Goal: Task Accomplishment & Management: Manage account settings

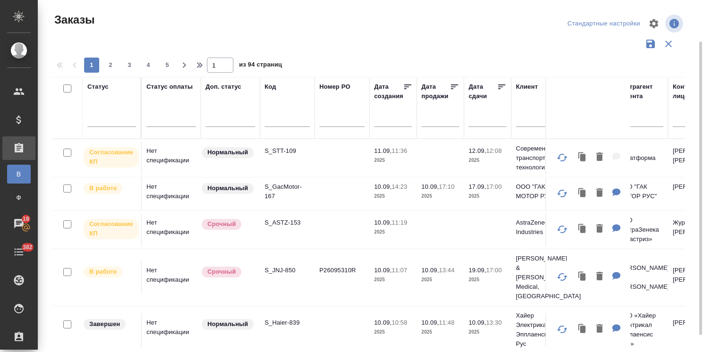
scroll to position [23, 0]
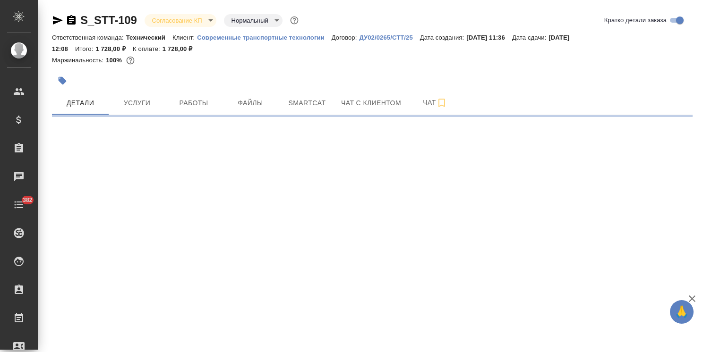
select select "RU"
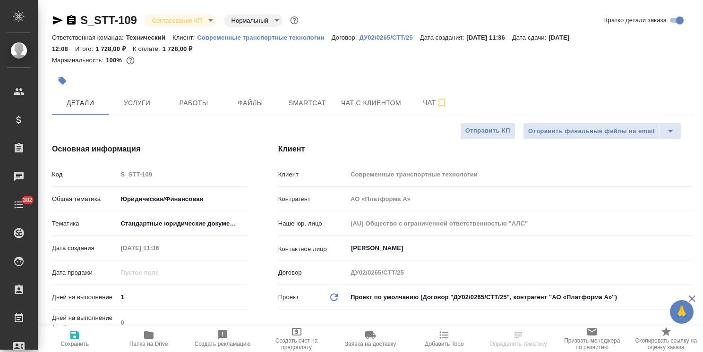
type textarea "x"
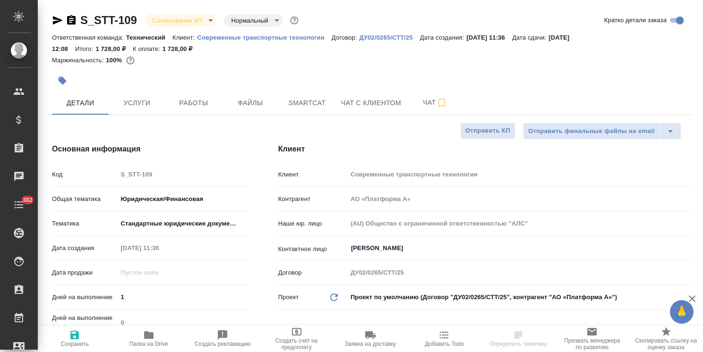
type textarea "x"
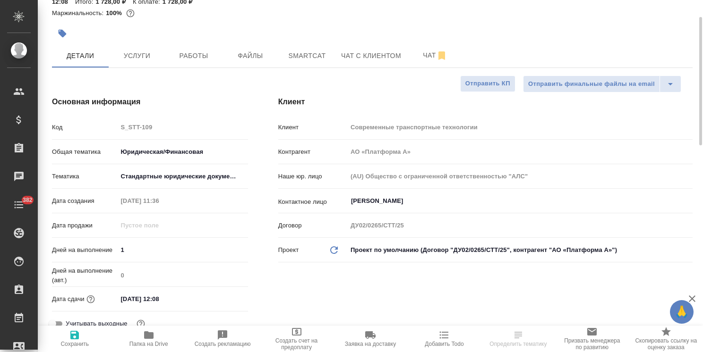
scroll to position [94, 0]
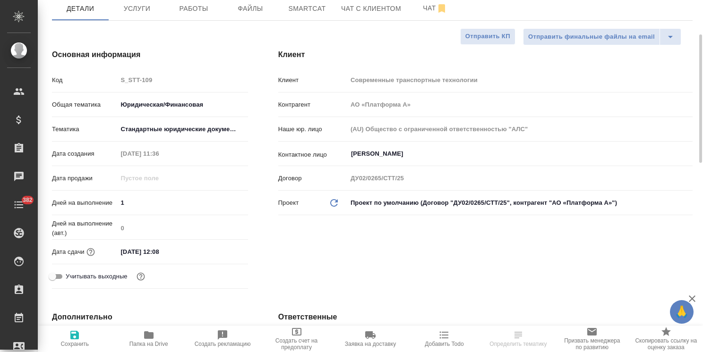
click at [194, 252] on input "[DATE] 12:08" at bounding box center [158, 252] width 83 height 14
click at [221, 248] on icon "button" at bounding box center [220, 250] width 8 height 9
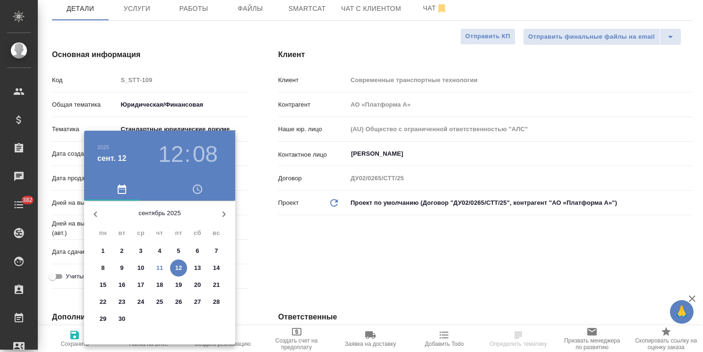
click at [262, 253] on div at bounding box center [351, 176] width 703 height 352
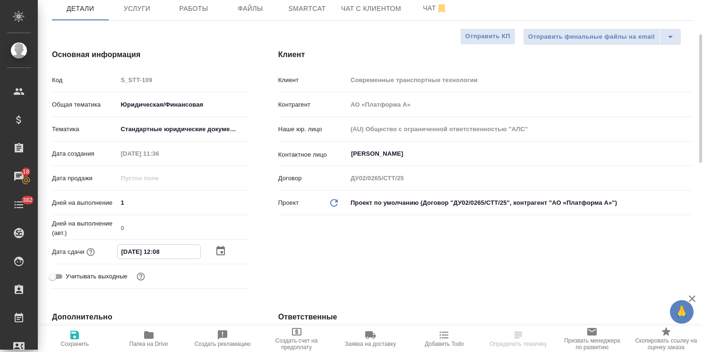
drag, startPoint x: 174, startPoint y: 254, endPoint x: 165, endPoint y: 258, distance: 9.5
click at [165, 258] on input "[DATE] 12:08" at bounding box center [159, 252] width 83 height 14
type input "[DATE] 12:00"
type textarea "x"
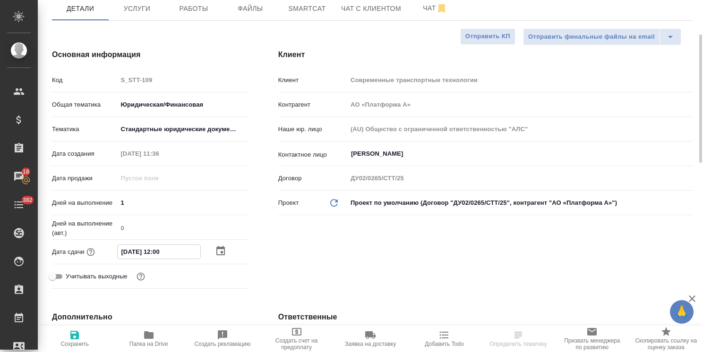
type textarea "x"
type input "[DATE] 12:00"
click at [72, 332] on icon "button" at bounding box center [74, 335] width 11 height 11
type textarea "x"
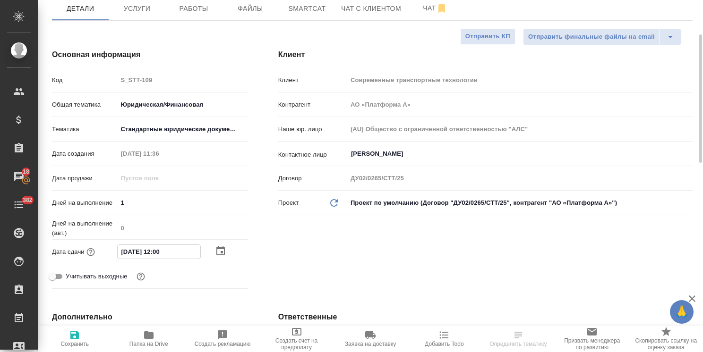
type textarea "x"
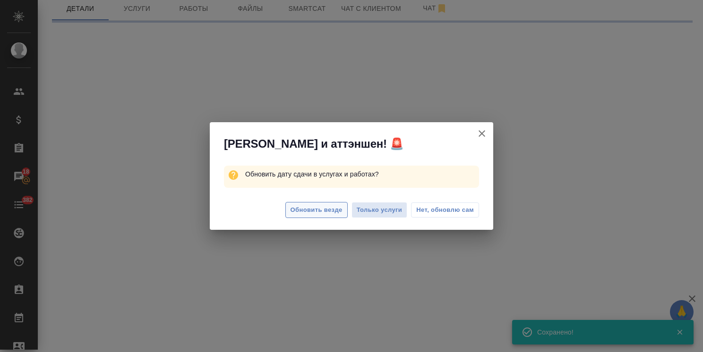
click at [305, 210] on span "Обновить везде" at bounding box center [316, 210] width 52 height 11
select select "RU"
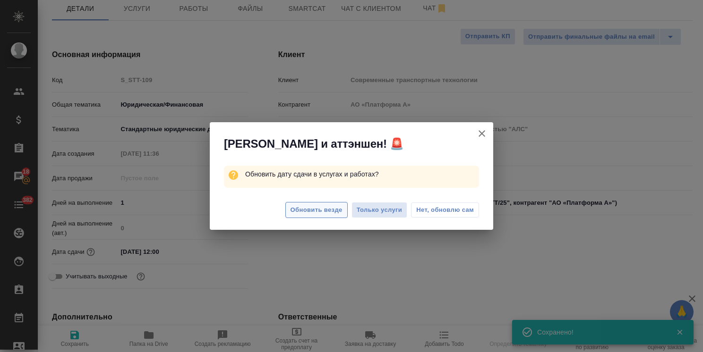
type textarea "x"
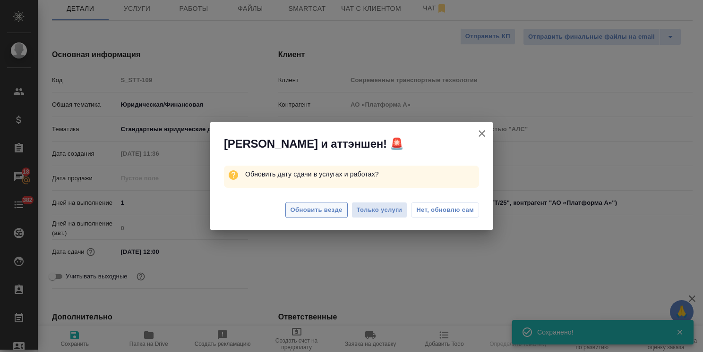
type textarea "x"
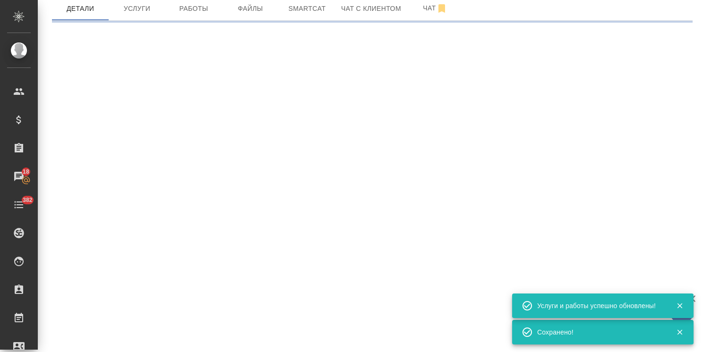
select select "RU"
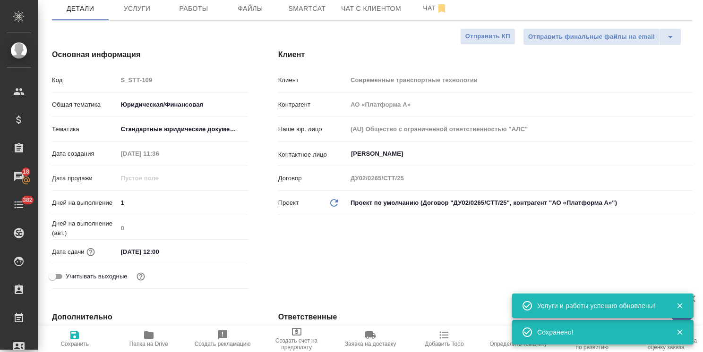
type textarea "x"
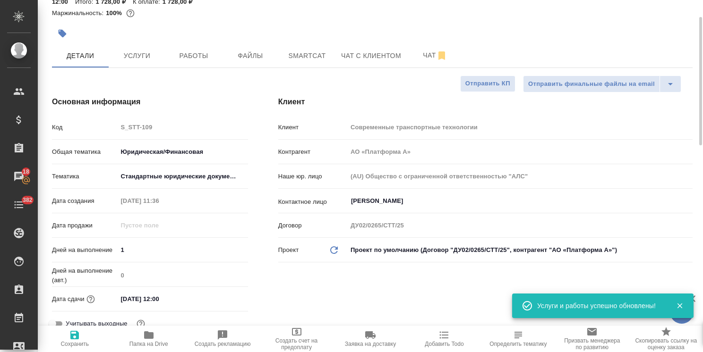
scroll to position [0, 0]
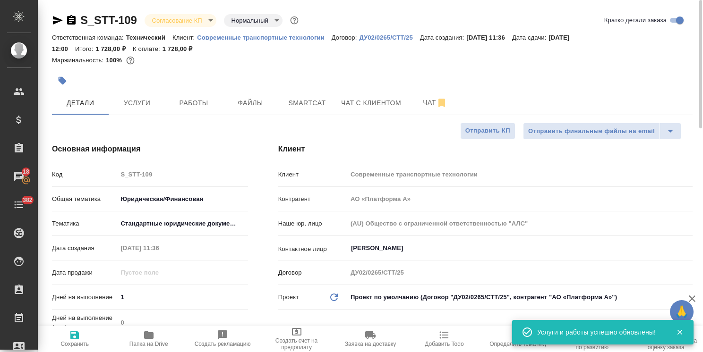
click at [180, 22] on body "🙏 .cls-1 fill:#fff; AWATERA [PERSON_NAME] Спецификации Заказы 18 Чаты 382 Todo …" at bounding box center [351, 176] width 703 height 352
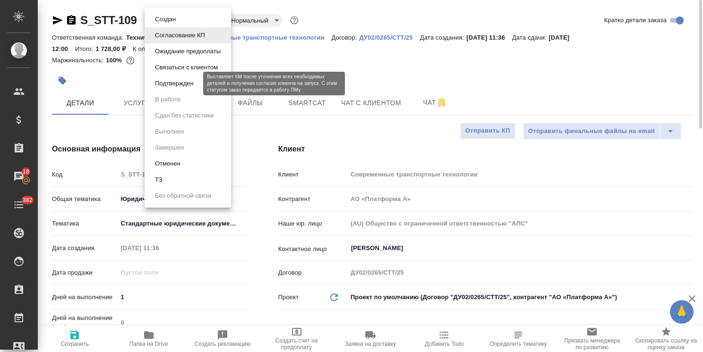
click at [183, 79] on button "Подтвержден" at bounding box center [174, 83] width 44 height 10
type textarea "x"
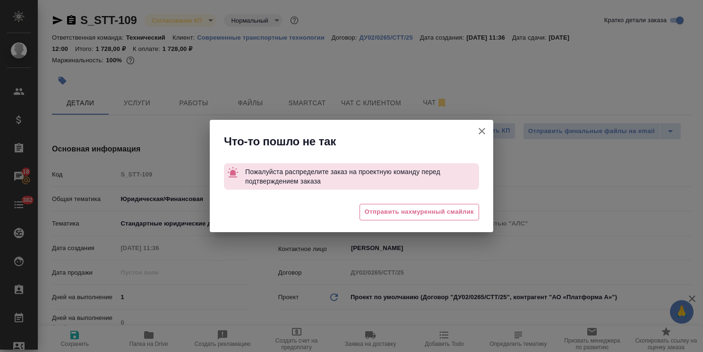
click at [483, 128] on icon "button" at bounding box center [481, 131] width 11 height 11
type textarea "x"
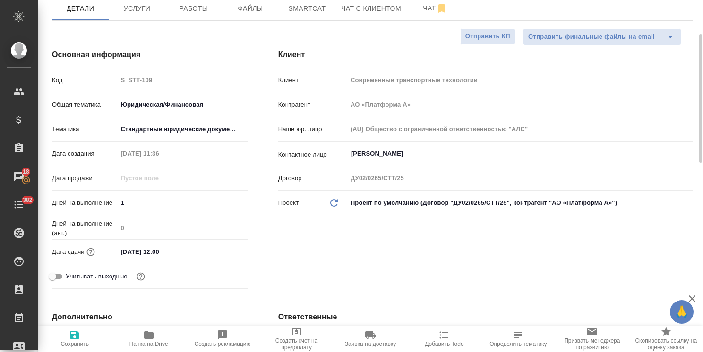
scroll to position [447, 0]
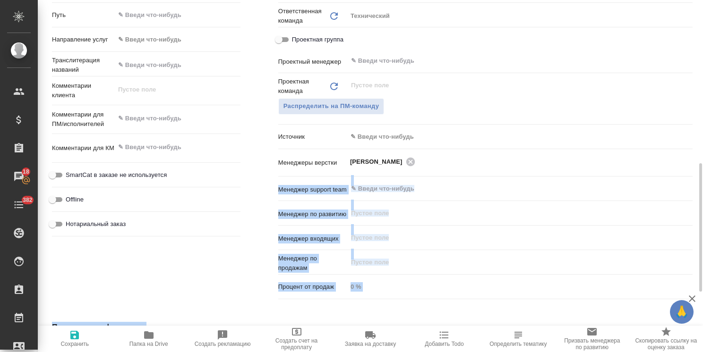
drag, startPoint x: 702, startPoint y: 120, endPoint x: 694, endPoint y: 165, distance: 46.0
click at [694, 165] on div "S_STT-109 Согласование КП kpNegotiation Нормальный normal Кратко детали заказа …" at bounding box center [370, 176] width 665 height 352
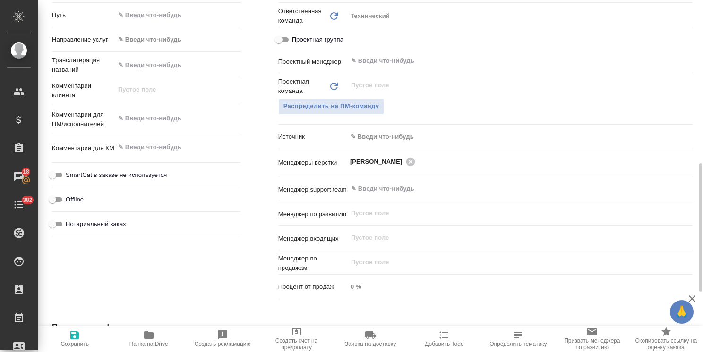
click at [576, 106] on div "Распределить на ПМ-команду" at bounding box center [485, 106] width 414 height 17
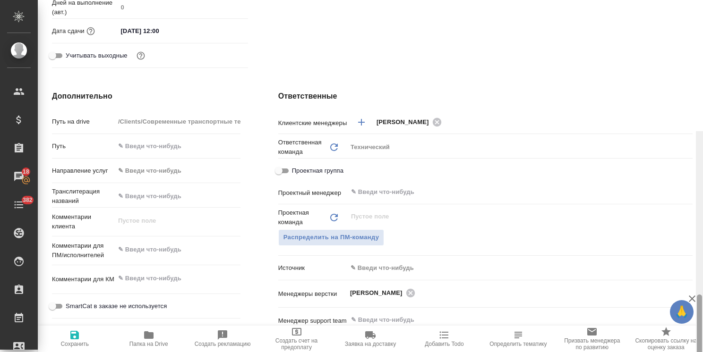
scroll to position [297, 0]
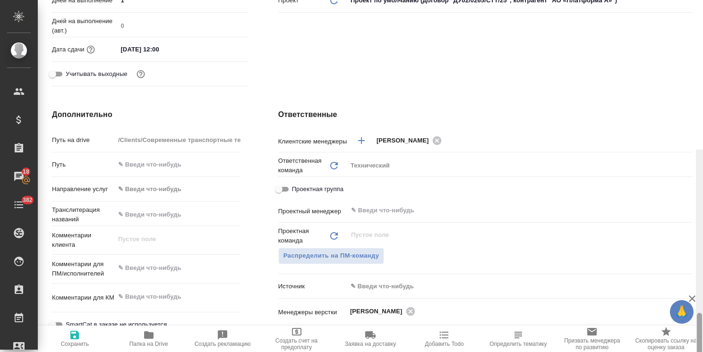
drag, startPoint x: 700, startPoint y: 210, endPoint x: 687, endPoint y: 155, distance: 56.5
click at [687, 155] on div "S_STT-109 Согласование КП kpNegotiation Нормальный normal Кратко детали заказа …" at bounding box center [370, 176] width 665 height 352
click at [373, 214] on input "text" at bounding box center [504, 210] width 308 height 11
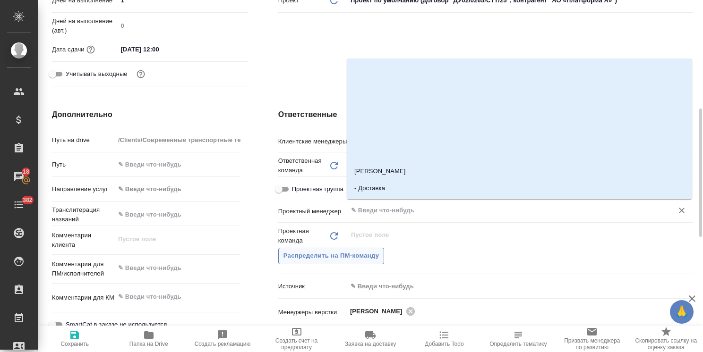
click at [353, 260] on span "Распределить на ПМ-команду" at bounding box center [331, 256] width 96 height 11
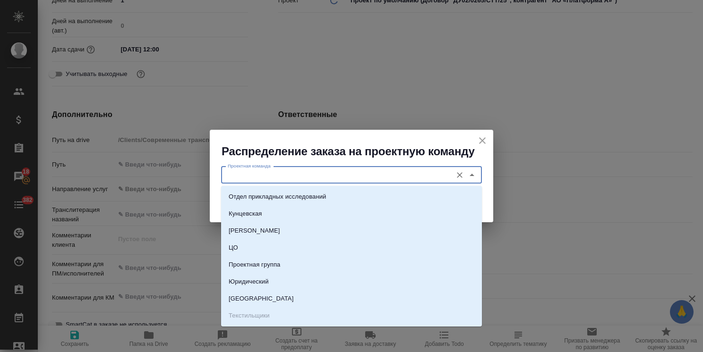
click at [280, 173] on input "Проектная команда" at bounding box center [335, 175] width 223 height 11
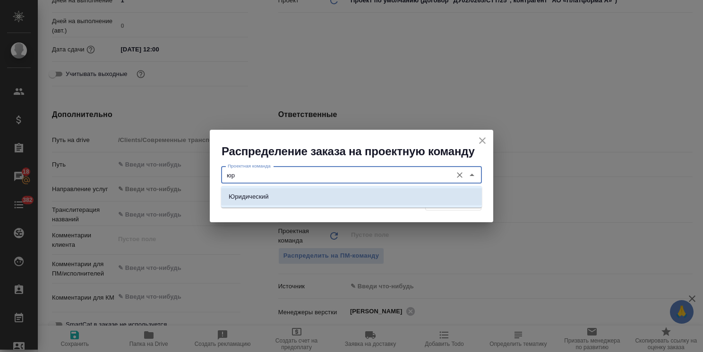
click at [280, 194] on li "Юридический" at bounding box center [351, 196] width 261 height 17
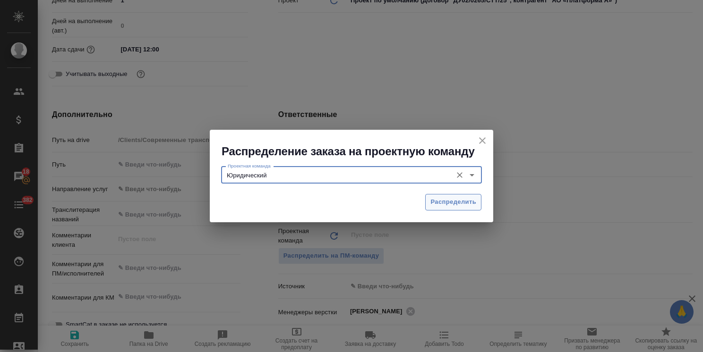
type input "Юридический"
click at [425, 197] on button "Распределить" at bounding box center [453, 202] width 56 height 17
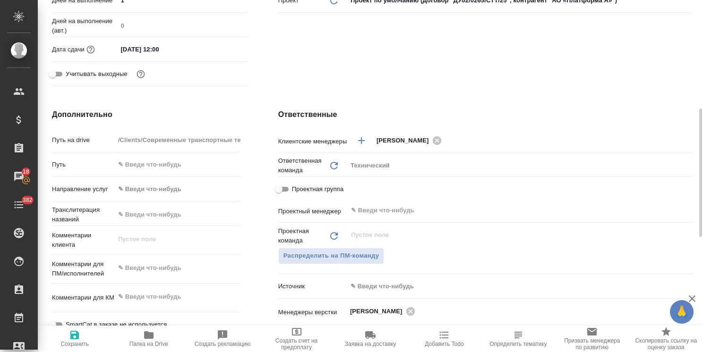
type textarea "x"
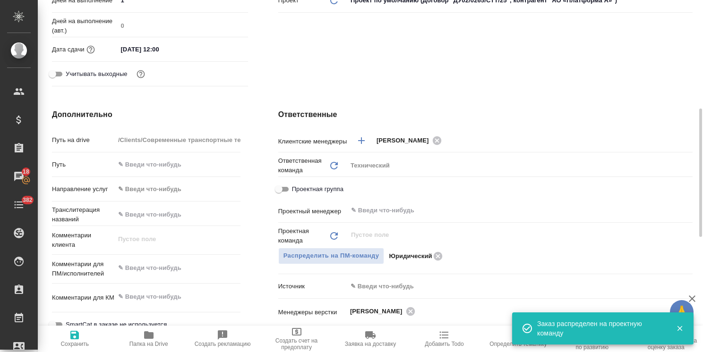
click at [71, 334] on icon "button" at bounding box center [74, 335] width 8 height 8
type textarea "x"
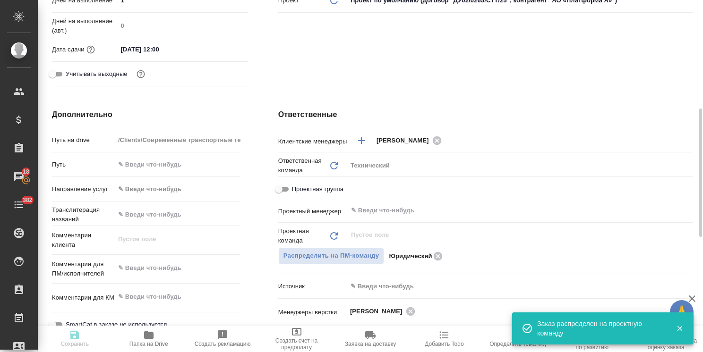
type textarea "x"
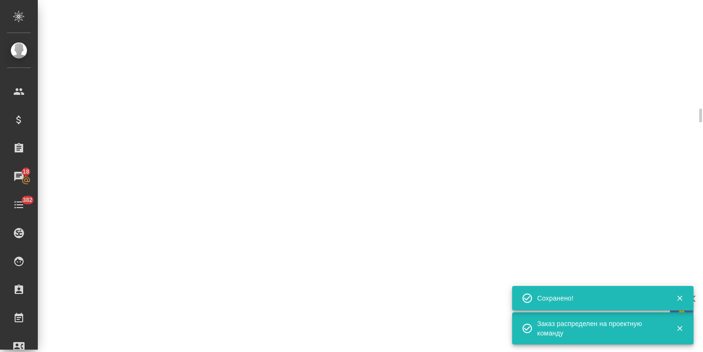
select select "RU"
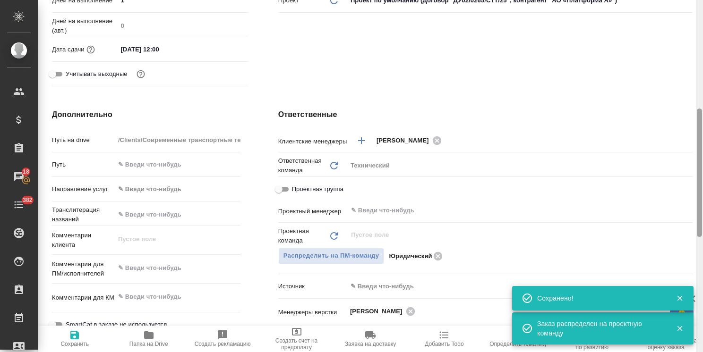
type textarea "x"
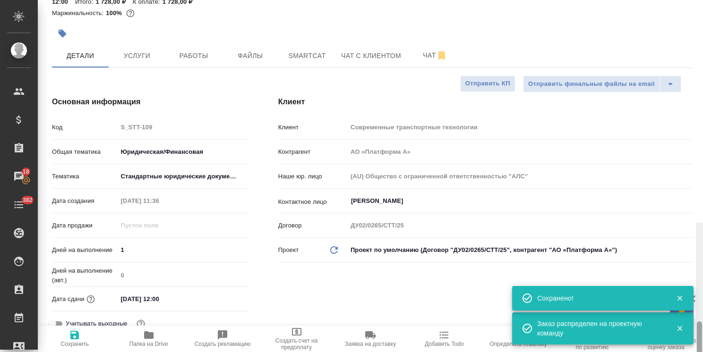
scroll to position [0, 0]
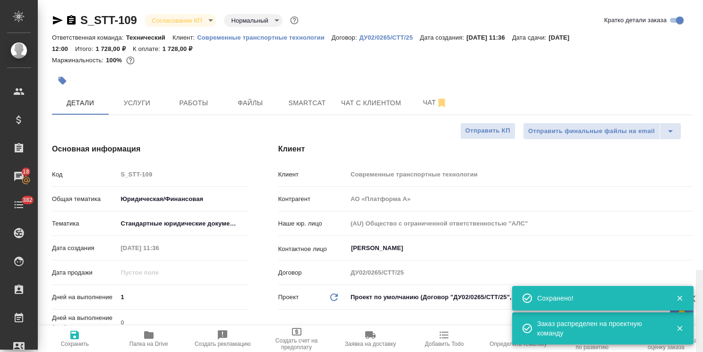
drag, startPoint x: 698, startPoint y: 206, endPoint x: 518, endPoint y: 29, distance: 252.1
click at [702, 46] on html "🙏 .cls-1 fill:#fff; AWATERA [PERSON_NAME] Спецификации Заказы 18 Чаты 382 Todo …" at bounding box center [351, 176] width 703 height 352
click at [161, 18] on body "🙏 .cls-1 fill:#fff; AWATERA [PERSON_NAME] Спецификации Заказы 18 Чаты 382 Todo …" at bounding box center [351, 176] width 703 height 352
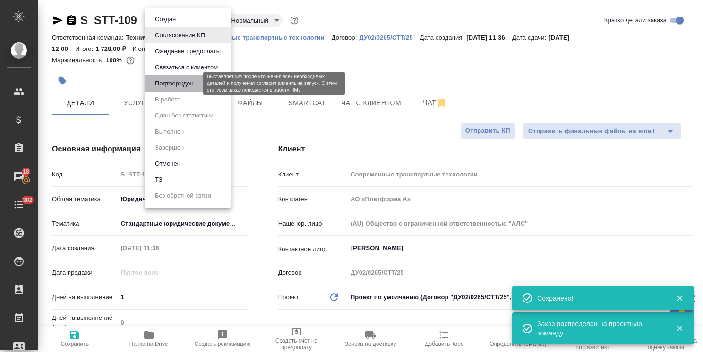
click at [183, 82] on button "Подтвержден" at bounding box center [174, 83] width 44 height 10
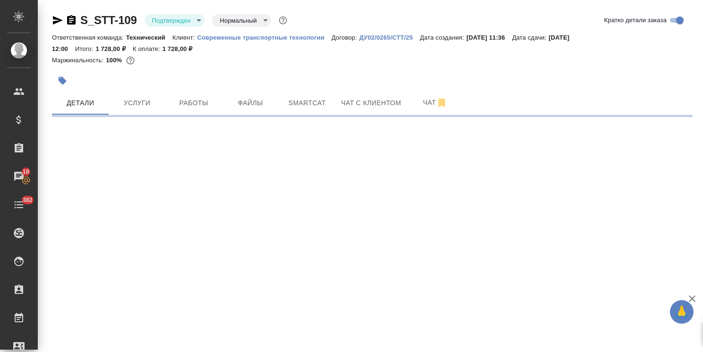
select select "RU"
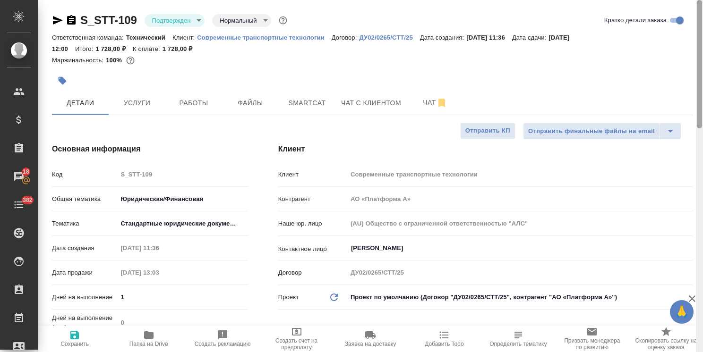
drag, startPoint x: 700, startPoint y: 137, endPoint x: 714, endPoint y: 87, distance: 52.3
click at [702, 87] on html "🙏 .cls-1 fill:#fff; AWATERA [PERSON_NAME] Спецификации Заказы 18 Чаты 382 Todo …" at bounding box center [351, 176] width 703 height 352
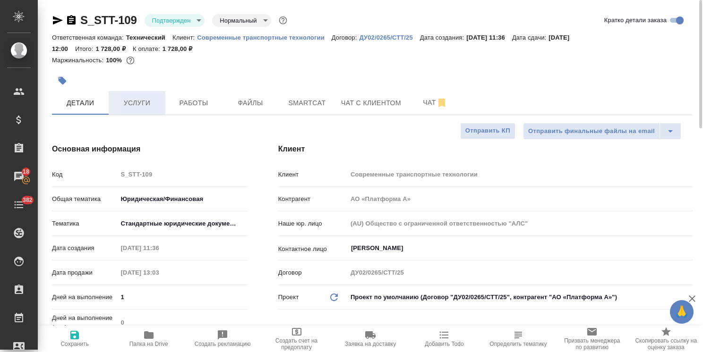
click at [131, 108] on span "Услуги" at bounding box center [136, 103] width 45 height 12
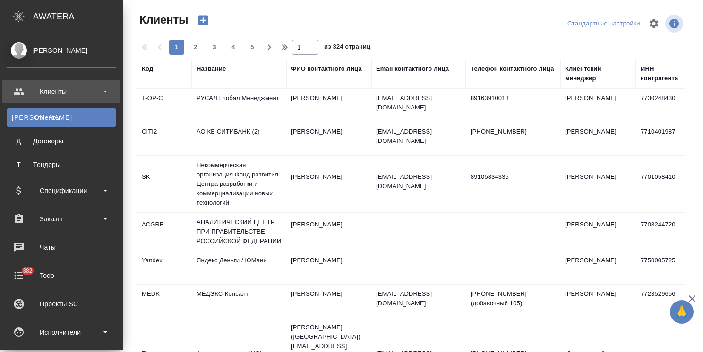
select select "RU"
click at [64, 247] on div "Чаты" at bounding box center [61, 247] width 109 height 14
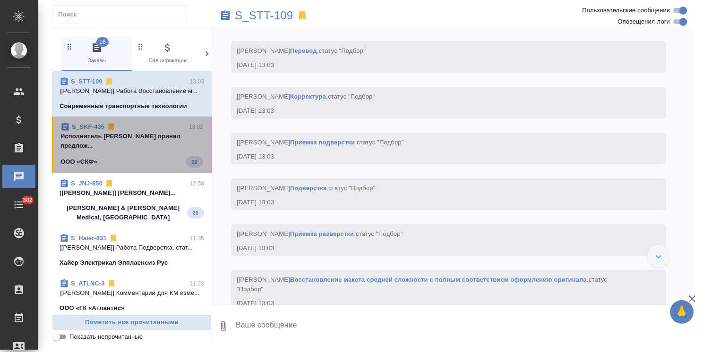
click at [145, 130] on div "S_SKF-435 13:02" at bounding box center [131, 126] width 143 height 9
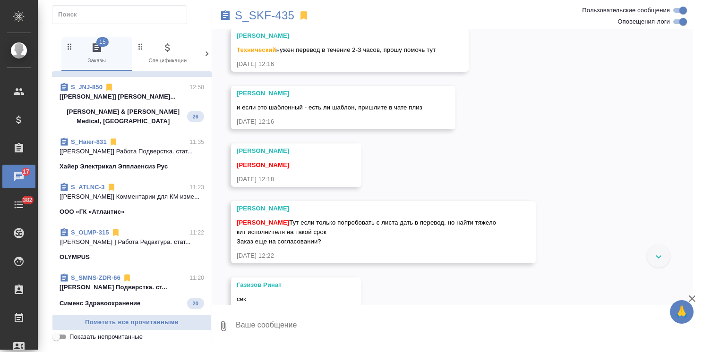
scroll to position [499, 0]
